Goal: Task Accomplishment & Management: Manage account settings

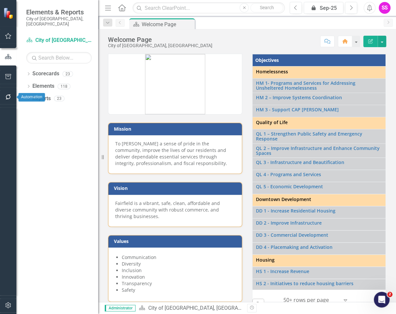
click at [7, 97] on icon "button" at bounding box center [8, 96] width 7 height 5
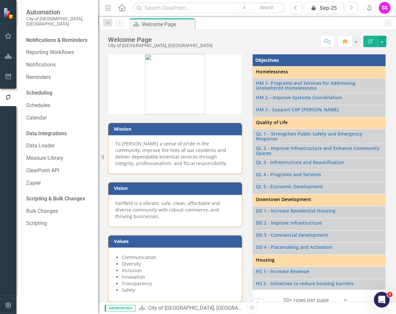
click at [3, 82] on button "button" at bounding box center [8, 77] width 15 height 14
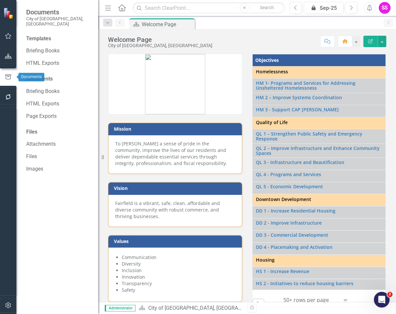
click at [5, 53] on button "button" at bounding box center [8, 57] width 15 height 14
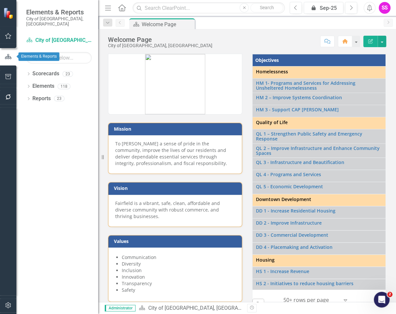
click at [10, 30] on button "button" at bounding box center [8, 36] width 15 height 14
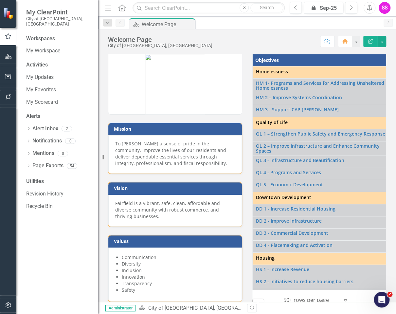
click at [7, 307] on icon "button" at bounding box center [8, 305] width 6 height 6
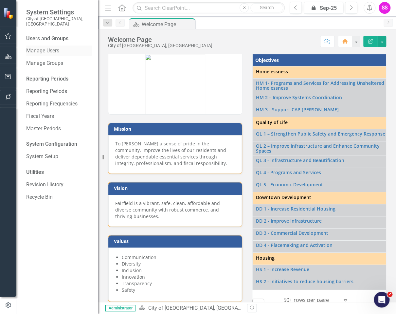
click at [50, 47] on link "Manage Users" at bounding box center [58, 51] width 65 height 8
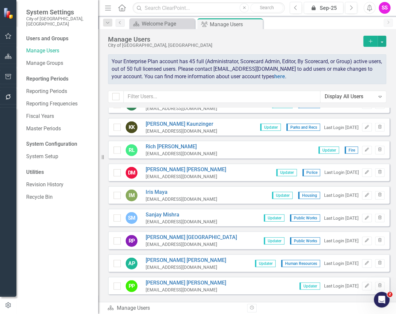
scroll to position [622, 0]
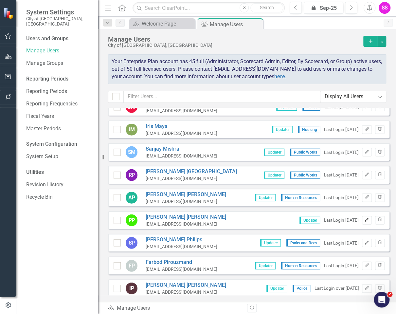
click at [364, 218] on icon "Edit" at bounding box center [366, 220] width 5 height 4
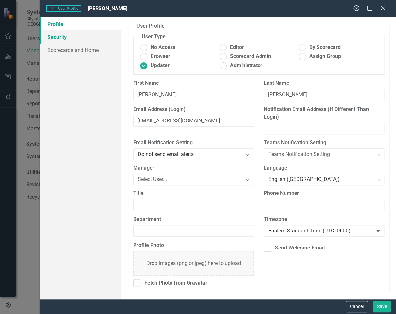
click at [60, 37] on link "Security" at bounding box center [81, 36] width 82 height 13
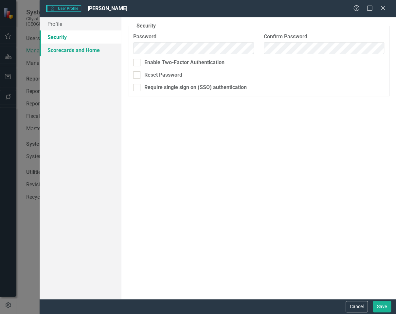
click at [61, 48] on link "Scorecards and Home" at bounding box center [81, 50] width 82 height 13
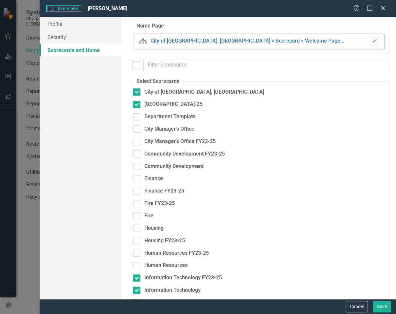
checkbox input "false"
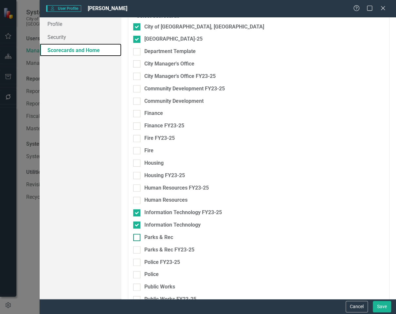
scroll to position [65, 0]
click at [61, 24] on link "Profile" at bounding box center [81, 23] width 82 height 13
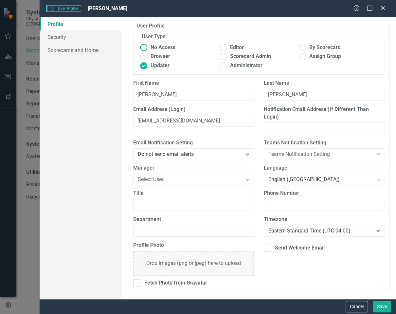
click at [143, 45] on ins at bounding box center [144, 48] width 10 height 10
click at [143, 45] on input "No Access" at bounding box center [144, 48] width 10 height 10
radio input "true"
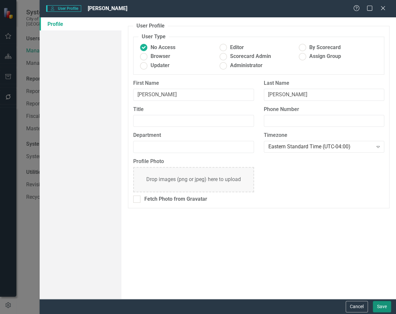
click at [381, 307] on button "Save" at bounding box center [382, 306] width 18 height 11
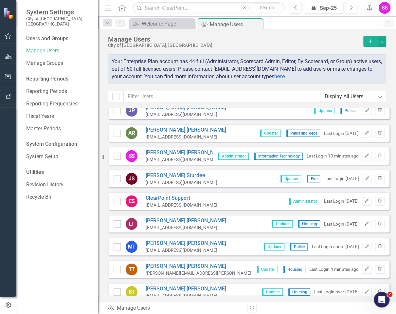
scroll to position [691, 0]
